Goal: Task Accomplishment & Management: Manage account settings

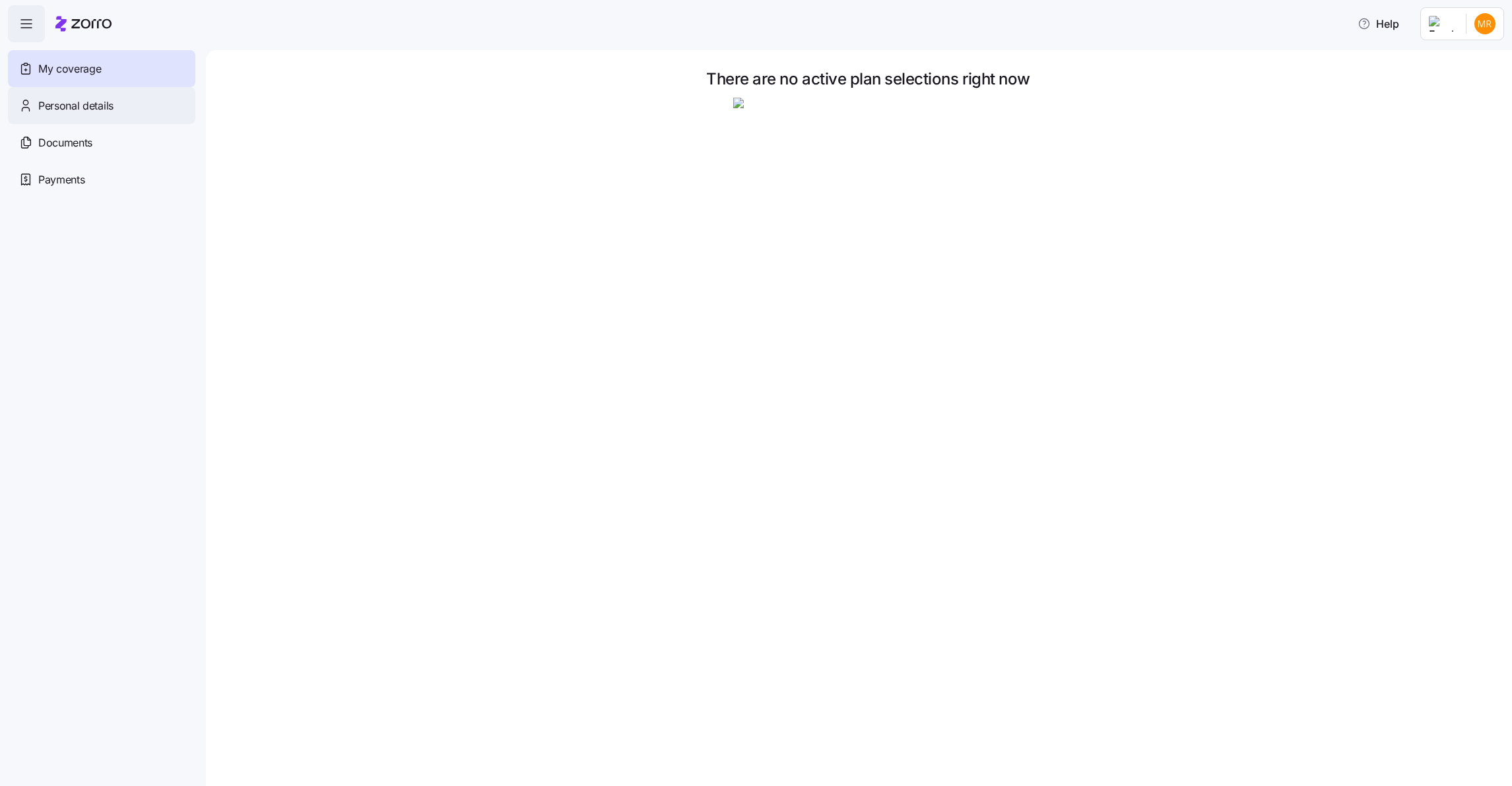
click at [85, 112] on span "Personal details" at bounding box center [76, 106] width 75 height 16
